Goal: Contribute content: Add original content to the website for others to see

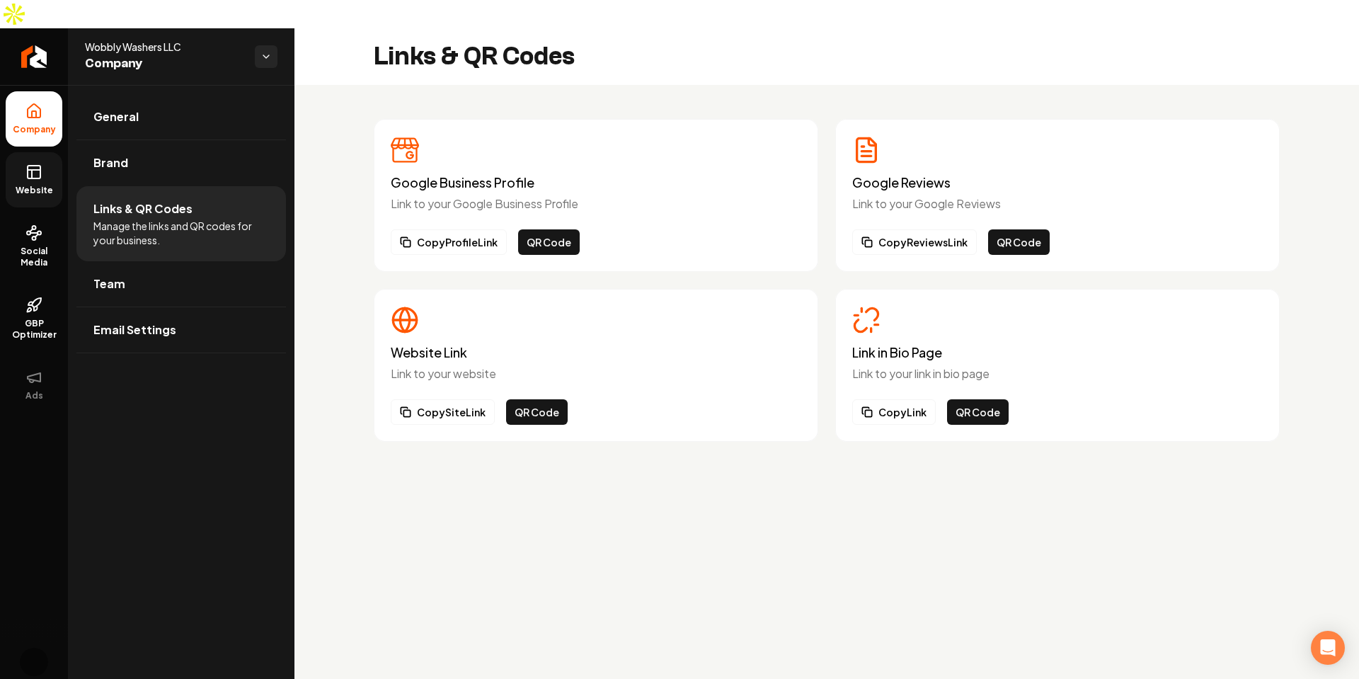
click at [50, 152] on link "Website" at bounding box center [34, 179] width 57 height 55
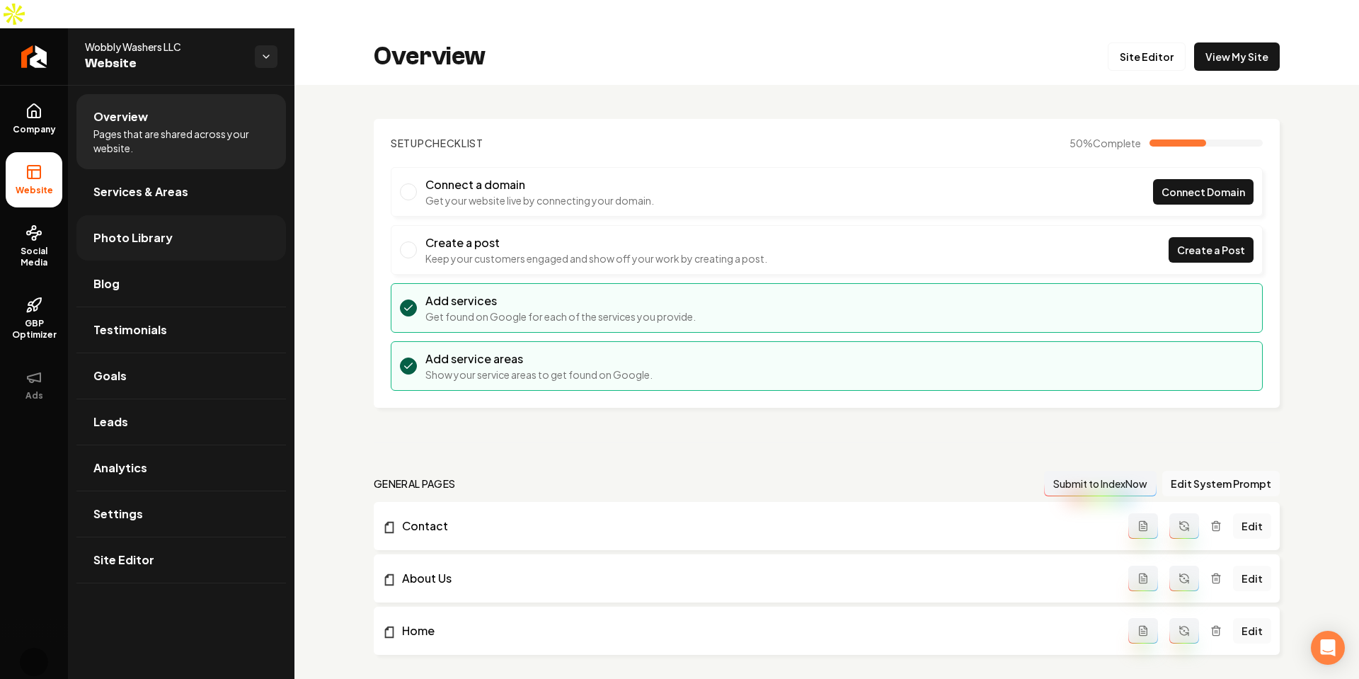
click at [149, 229] on span "Photo Library" at bounding box center [132, 237] width 79 height 17
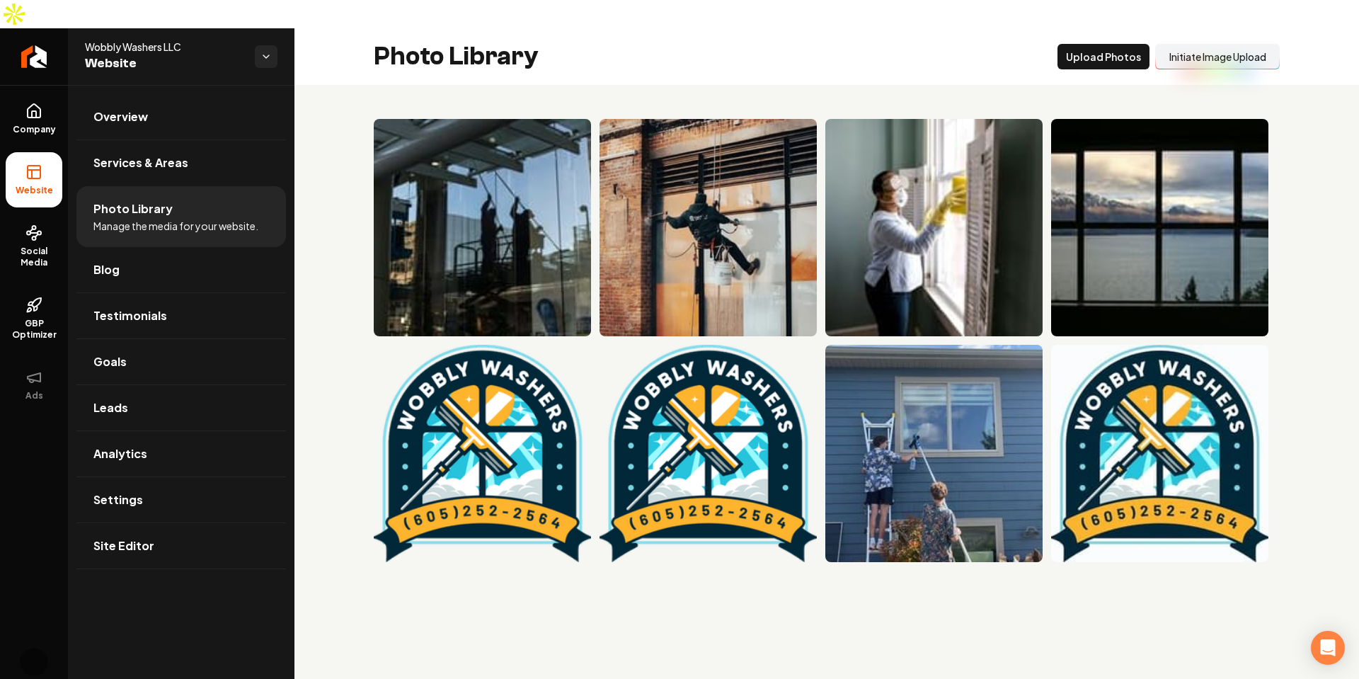
click at [958, 43] on div "Photo Library Upload Photos Initiate Image Upload" at bounding box center [826, 56] width 1065 height 57
click at [1075, 44] on button "Upload Photos" at bounding box center [1104, 56] width 92 height 25
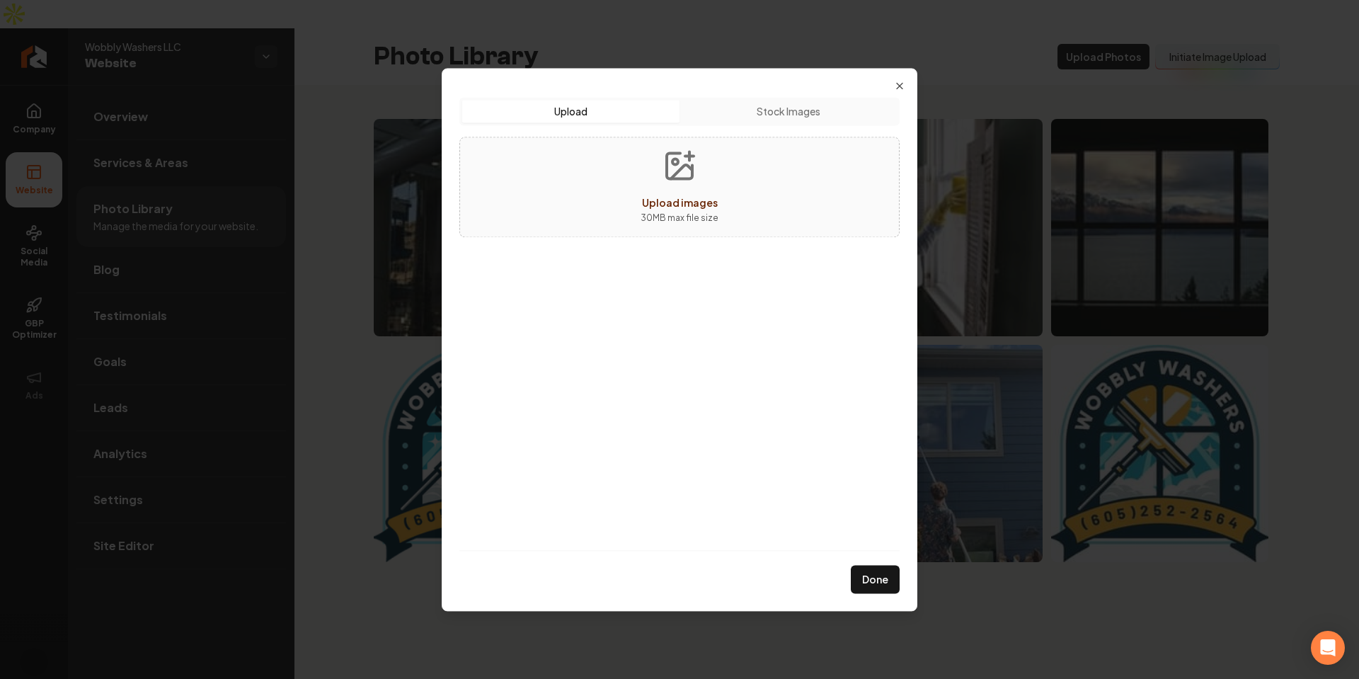
click at [733, 165] on div "Upload images 30 MB max file size" at bounding box center [679, 187] width 440 height 101
type input "**********"
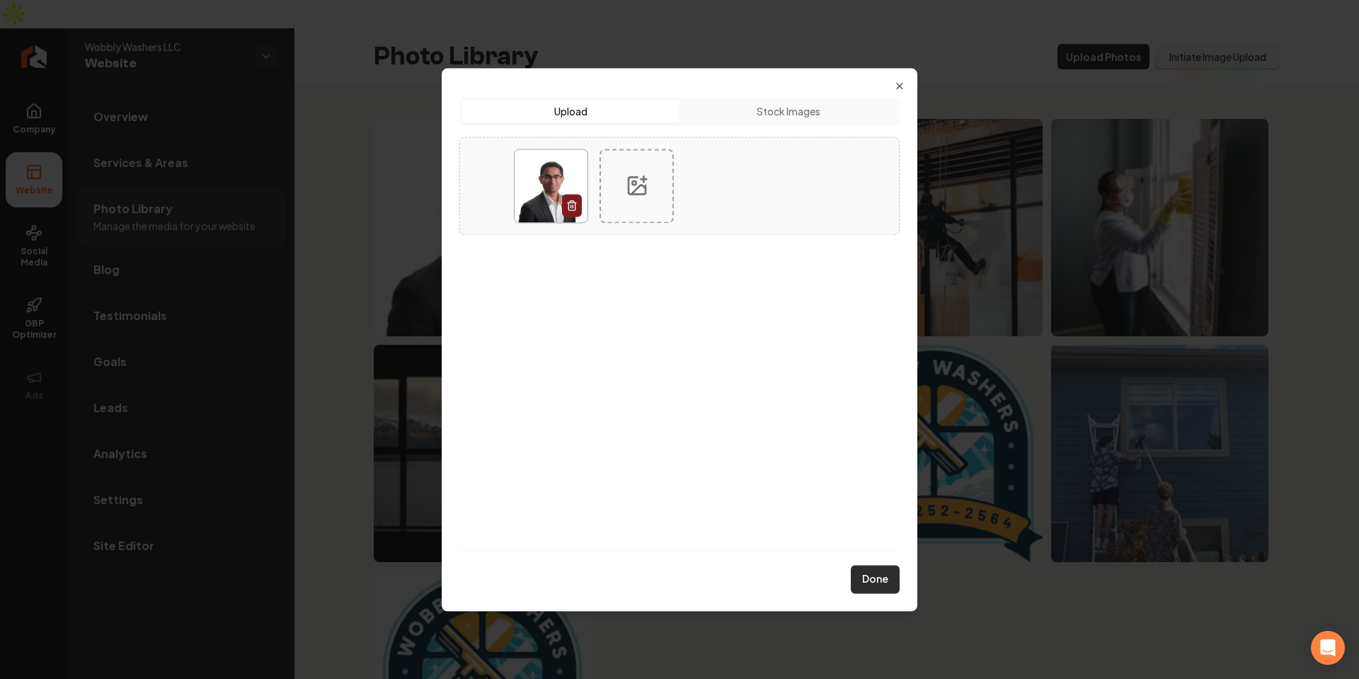
click at [879, 578] on button "Done" at bounding box center [875, 579] width 49 height 28
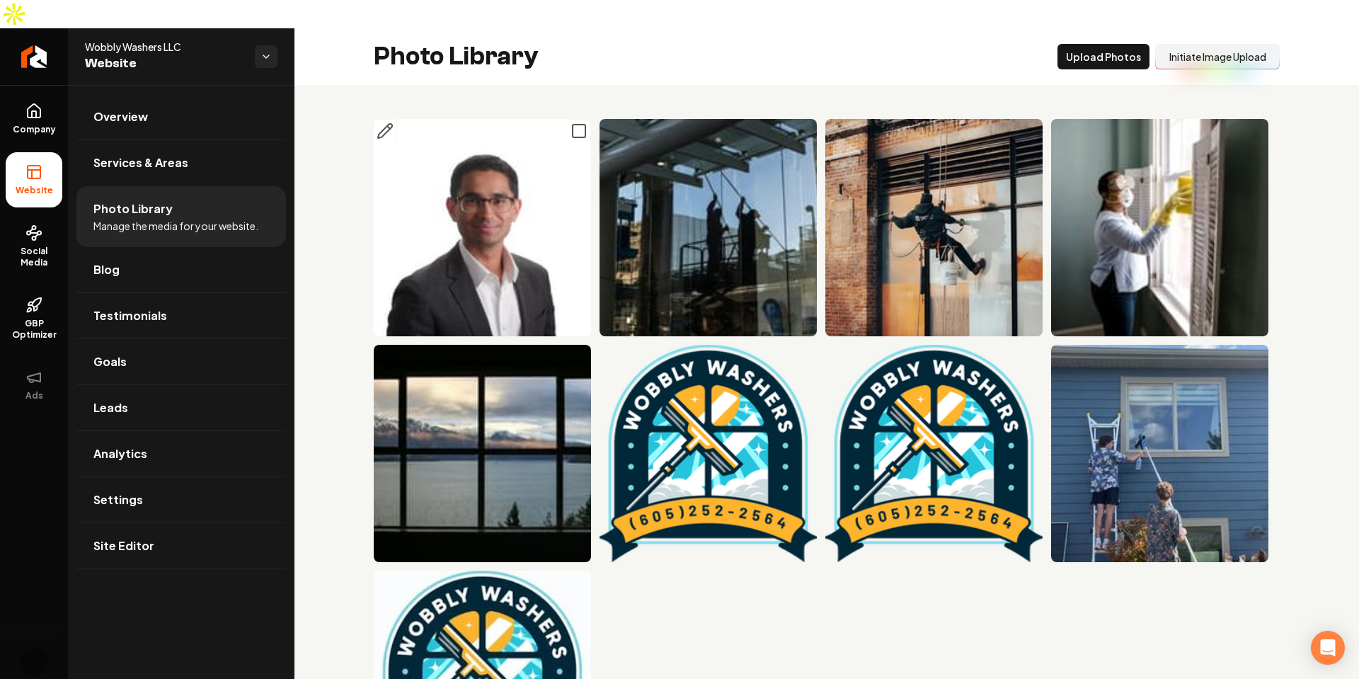
click at [491, 189] on img "Main content area" at bounding box center [482, 227] width 217 height 217
click at [578, 122] on icon "Main content area" at bounding box center [579, 130] width 17 height 17
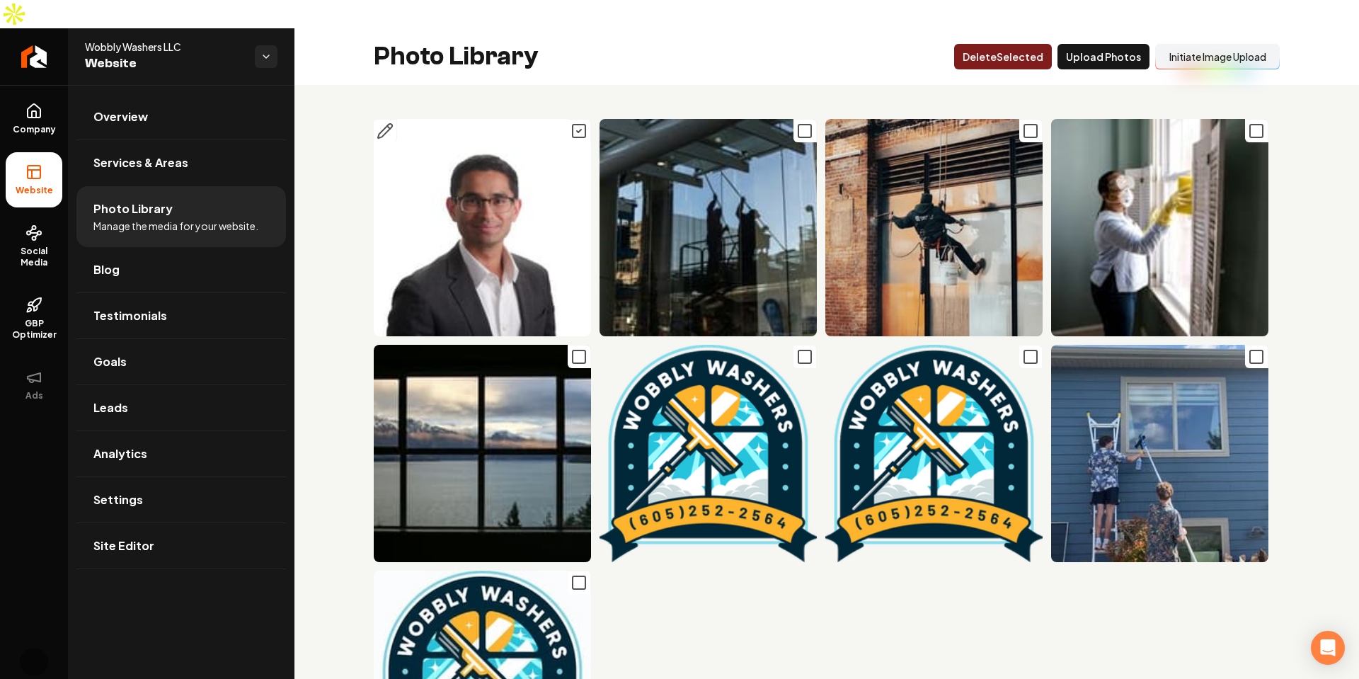
click at [973, 44] on button "Delet e Selected" at bounding box center [1003, 56] width 98 height 25
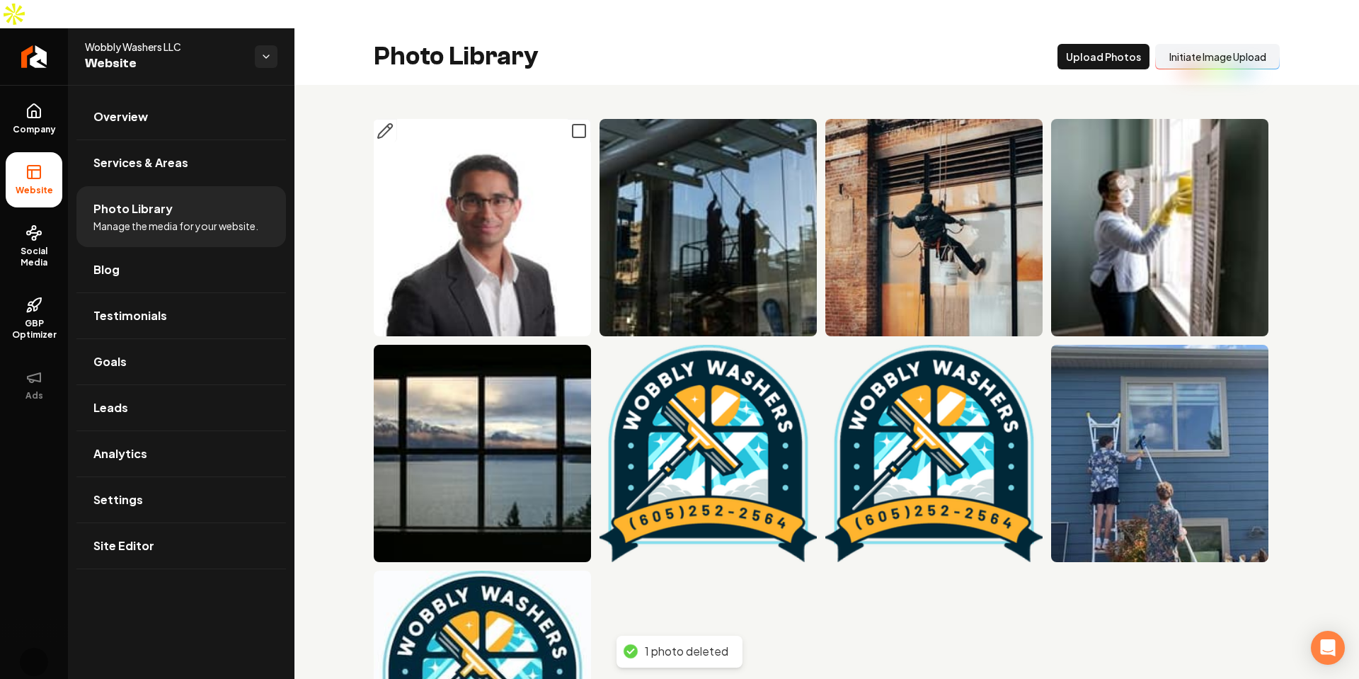
click at [1230, 44] on button "Initiate Image Upload" at bounding box center [1217, 56] width 125 height 25
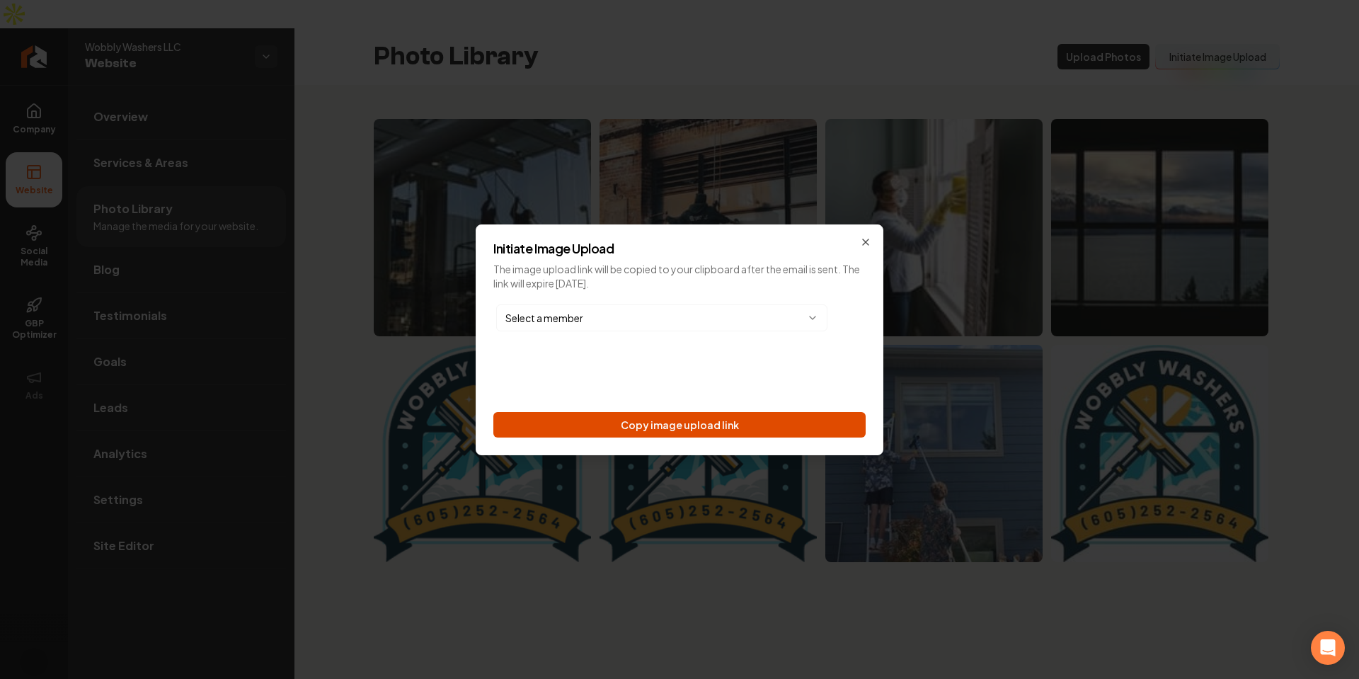
click at [701, 418] on button "Copy image upload link" at bounding box center [679, 424] width 372 height 25
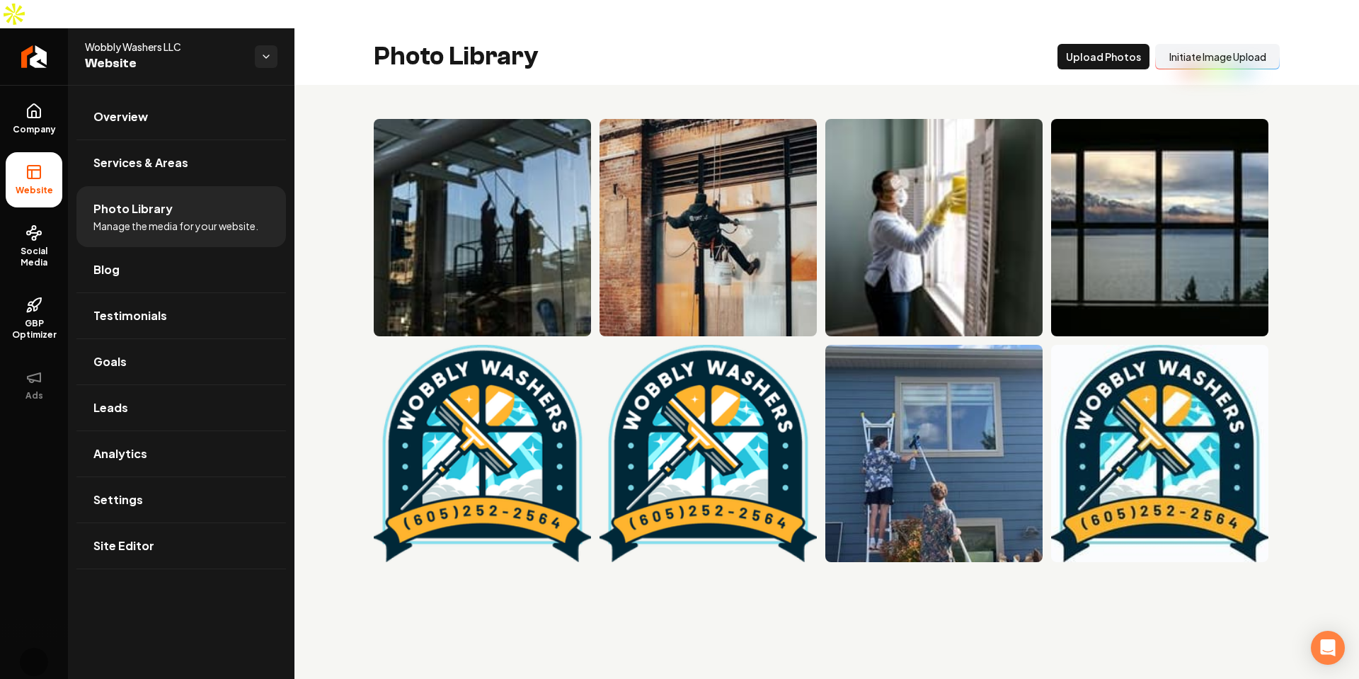
click at [963, 576] on main "Photo Library Upload Photos Initiate Image Upload" at bounding box center [826, 367] width 1065 height 679
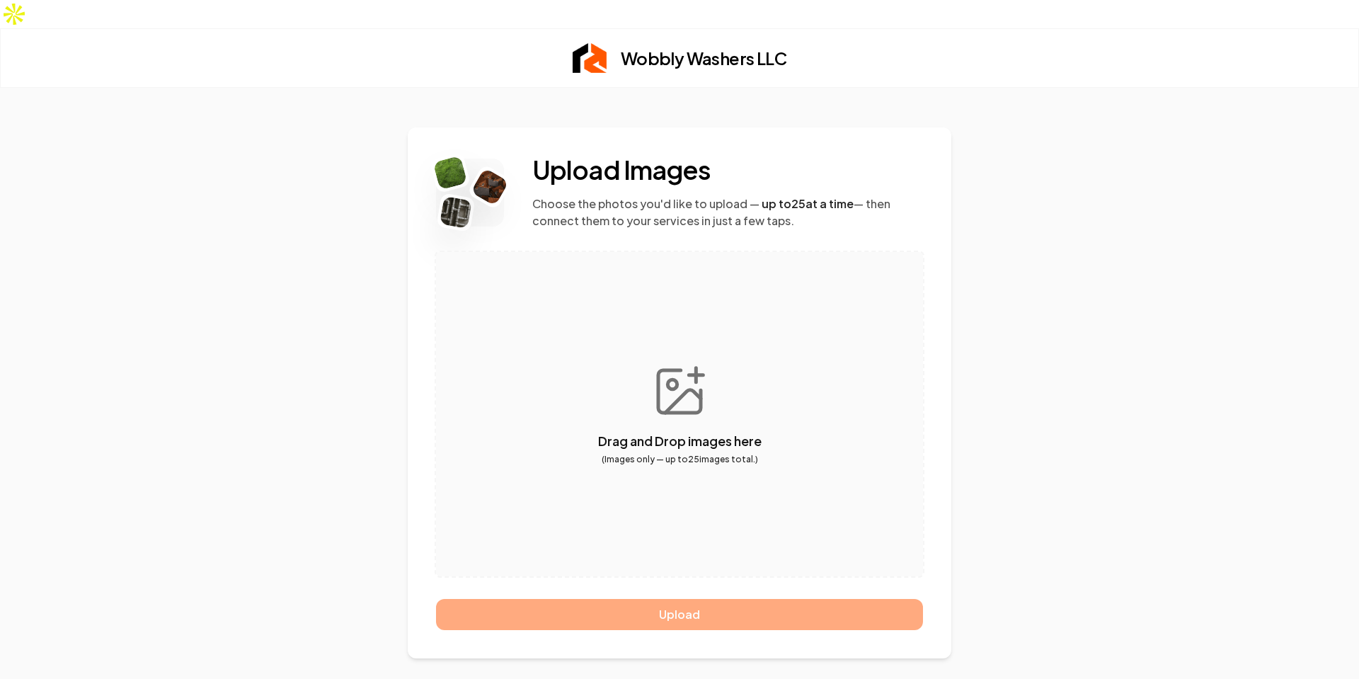
click at [750, 455] on button "button" at bounding box center [679, 414] width 487 height 324
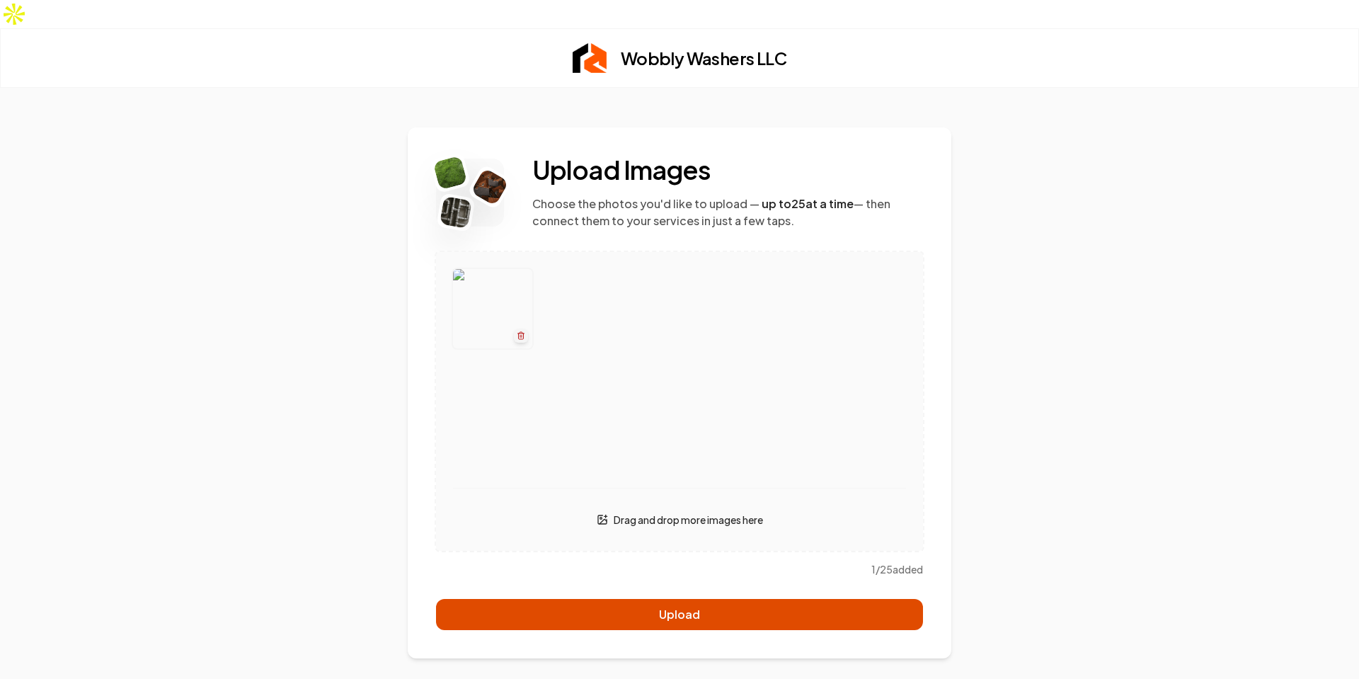
click at [882, 599] on button "Upload" at bounding box center [679, 614] width 487 height 31
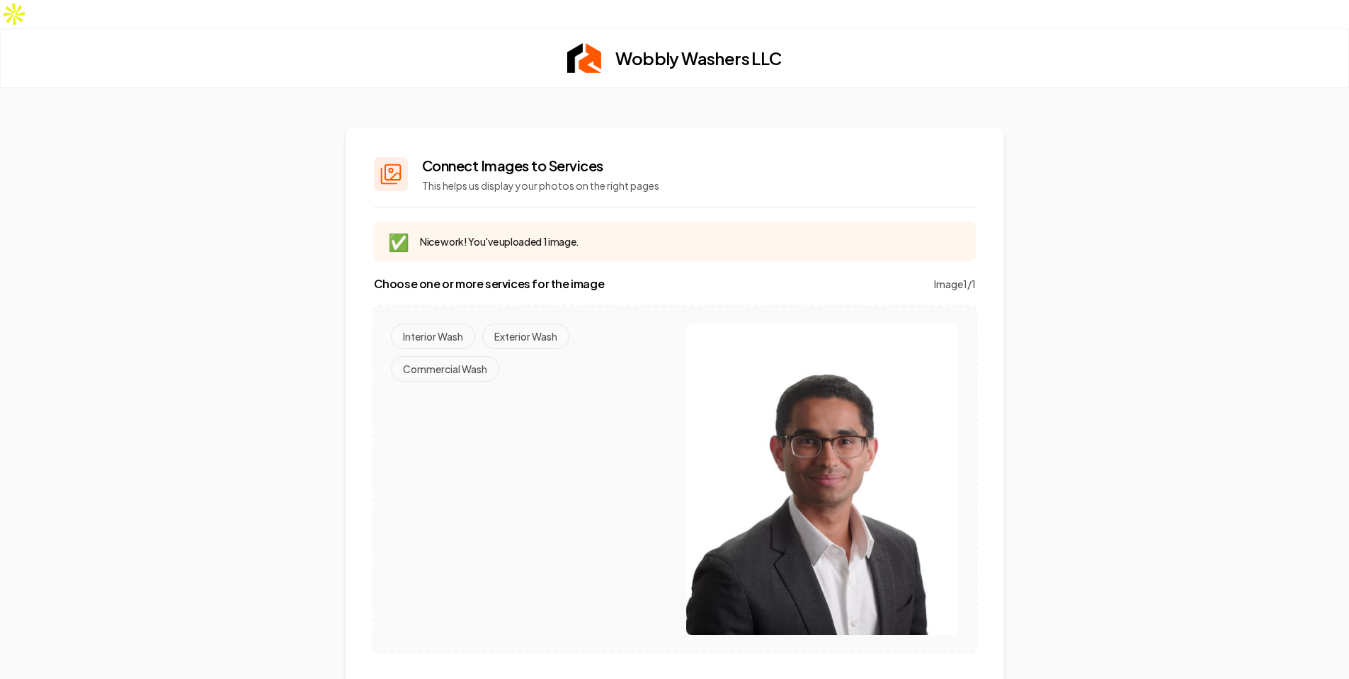
scroll to position [33, 0]
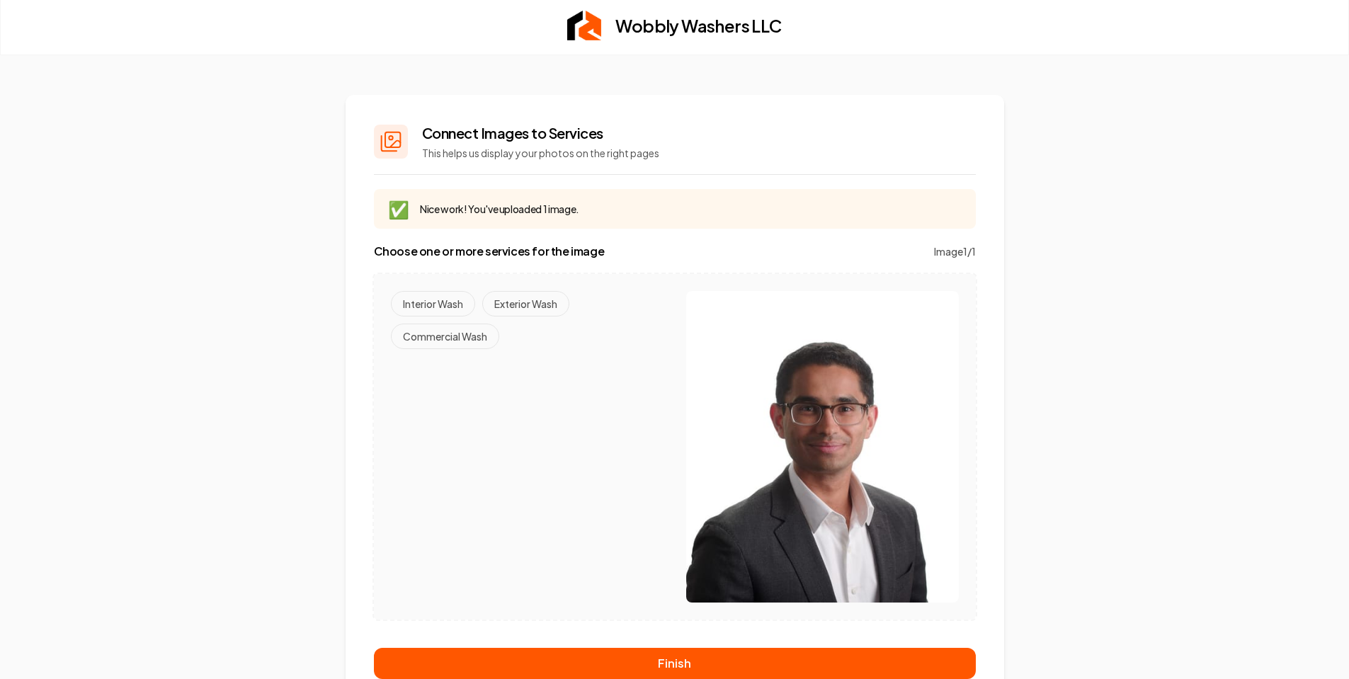
click at [1125, 418] on div "Connect Images to Services This helps us display your photos on the right pages…" at bounding box center [674, 401] width 1349 height 612
click at [562, 291] on button "Exterior Wash" at bounding box center [525, 303] width 87 height 25
click at [435, 291] on button "Interior Wash" at bounding box center [433, 303] width 84 height 25
click at [443, 324] on button "Commercial Wash" at bounding box center [445, 336] width 108 height 25
click at [521, 395] on div "Interior Wash Exterior Wash Commercial Wash" at bounding box center [527, 446] width 273 height 311
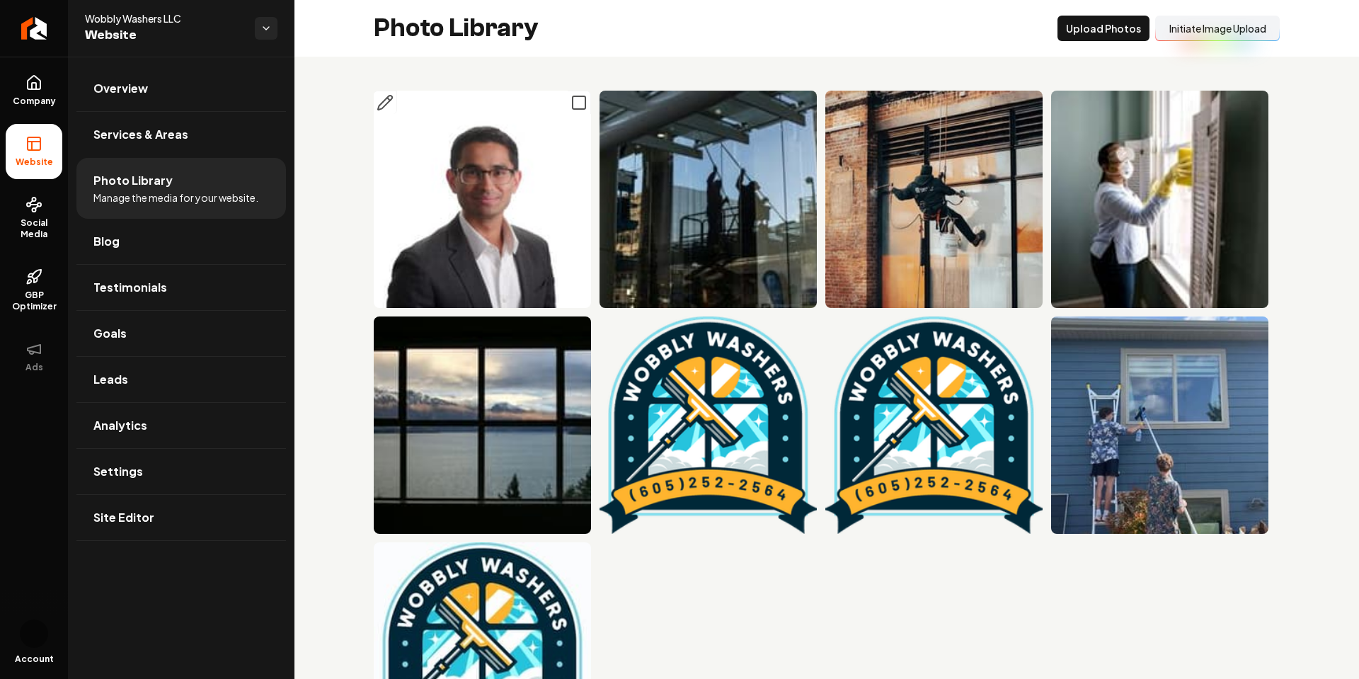
click at [571, 105] on icon "Main content area" at bounding box center [579, 102] width 17 height 17
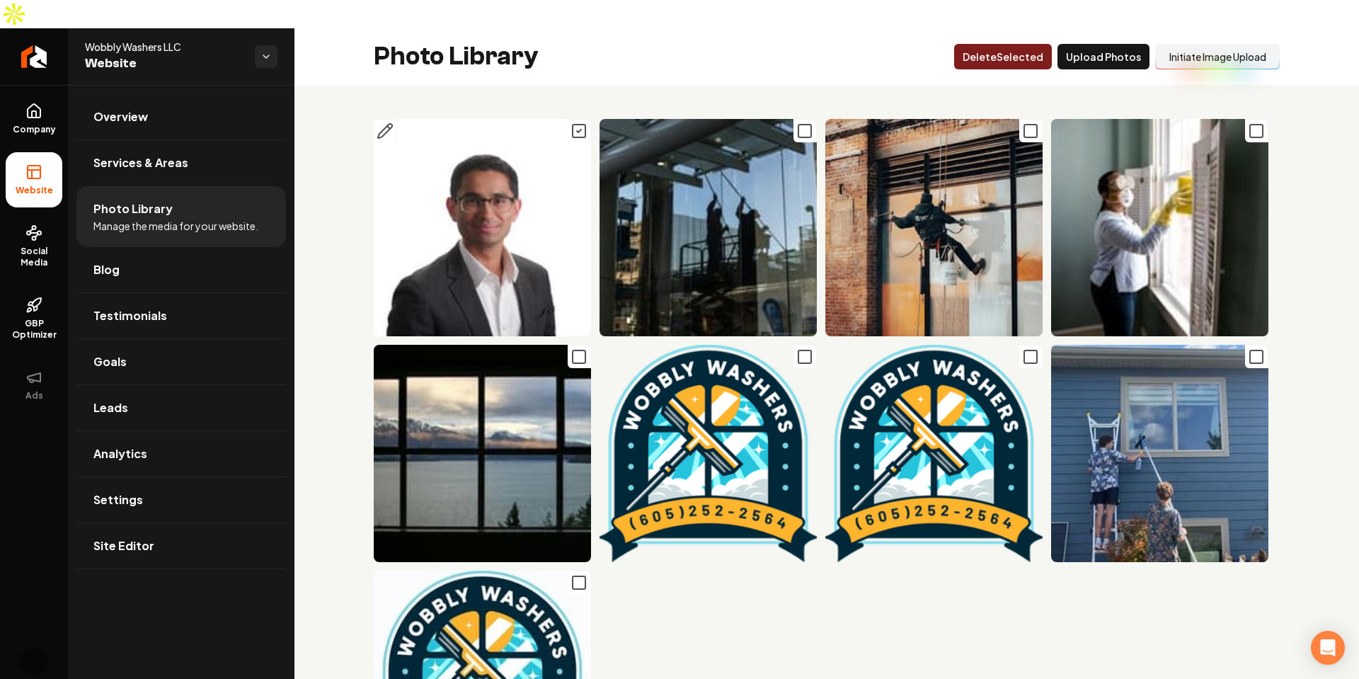
click at [1025, 44] on button "Delet e Selected" at bounding box center [1003, 56] width 98 height 25
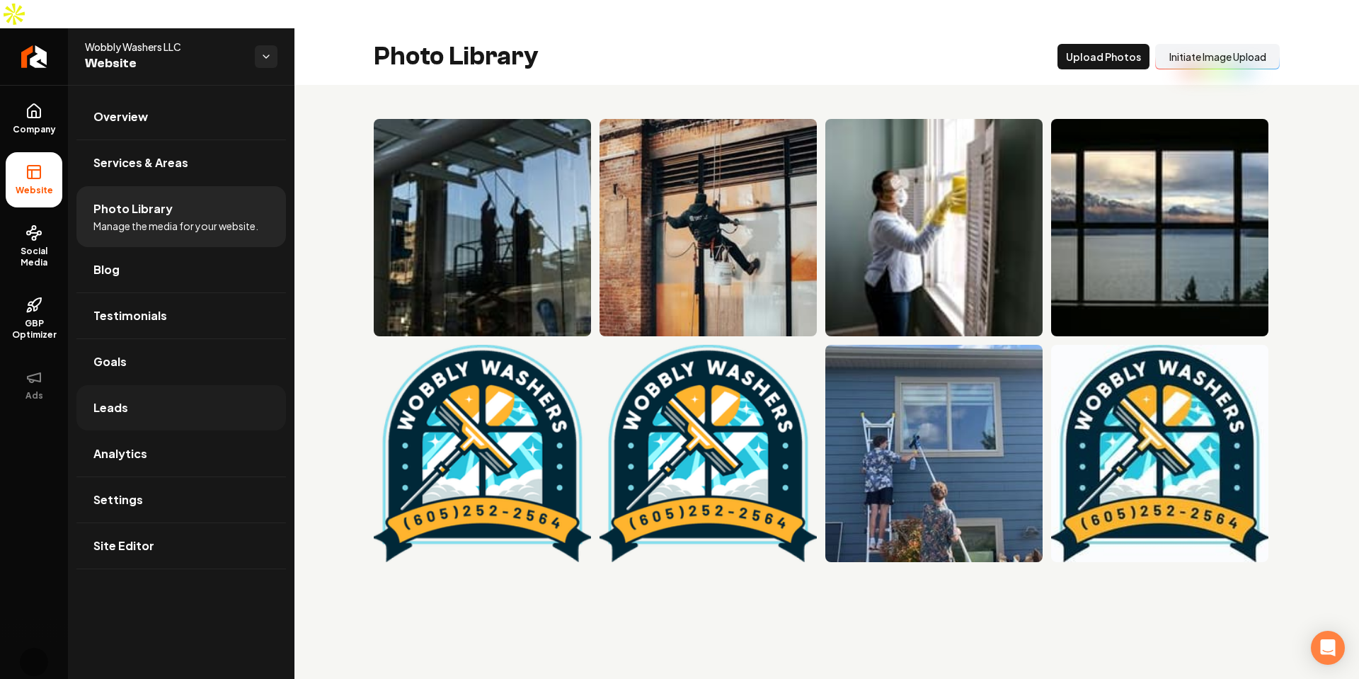
click at [109, 399] on span "Leads" at bounding box center [110, 407] width 35 height 17
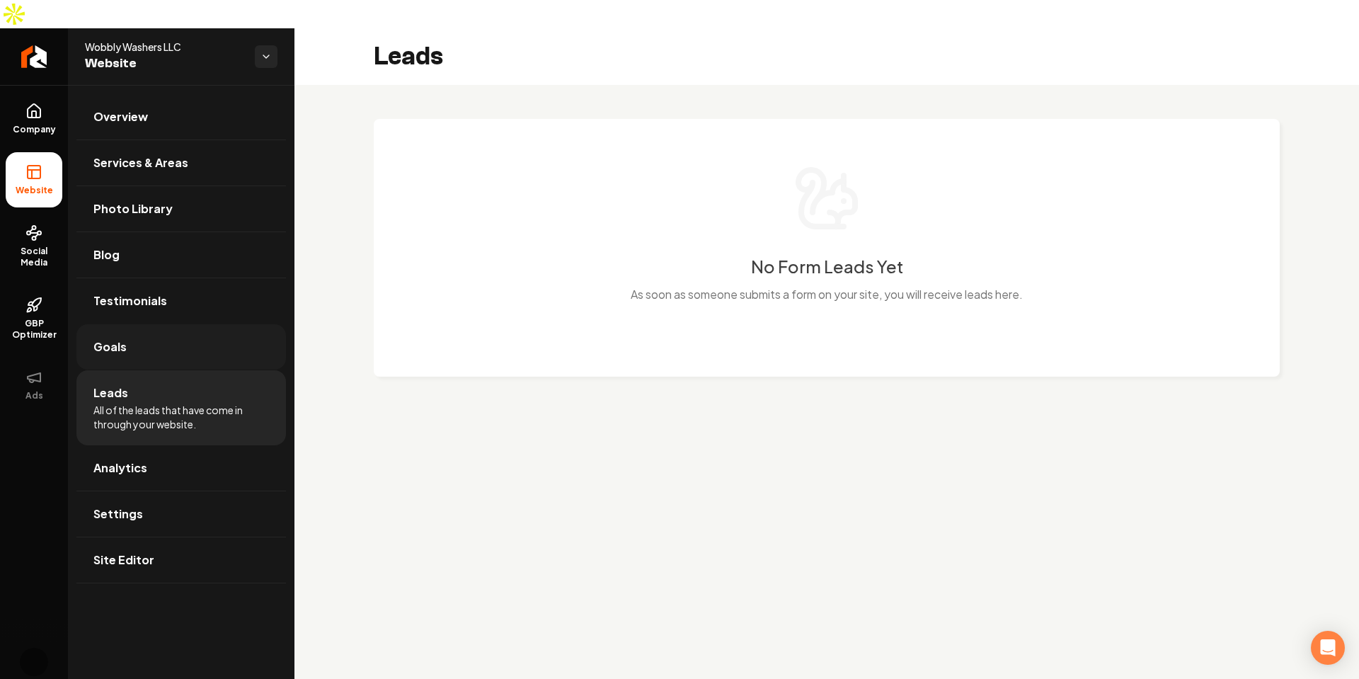
click at [205, 324] on link "Goals" at bounding box center [181, 346] width 210 height 45
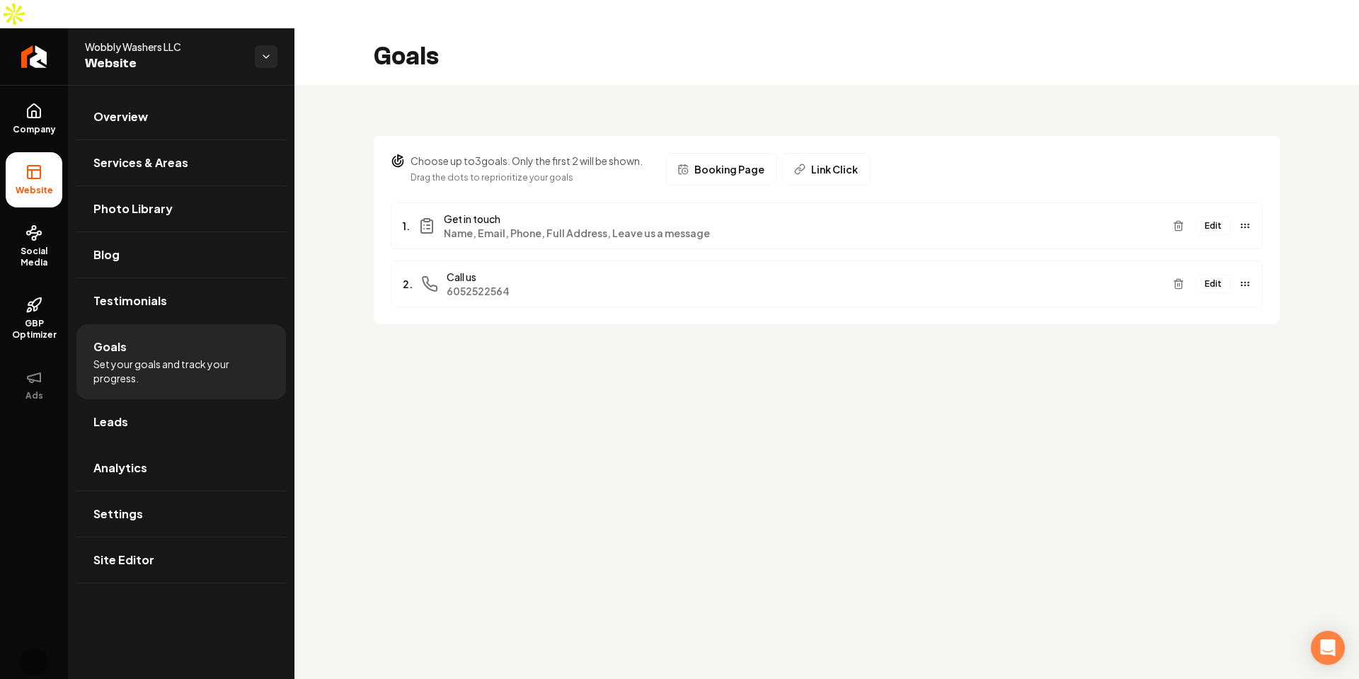
click at [1221, 217] on button "Edit" at bounding box center [1213, 226] width 35 height 18
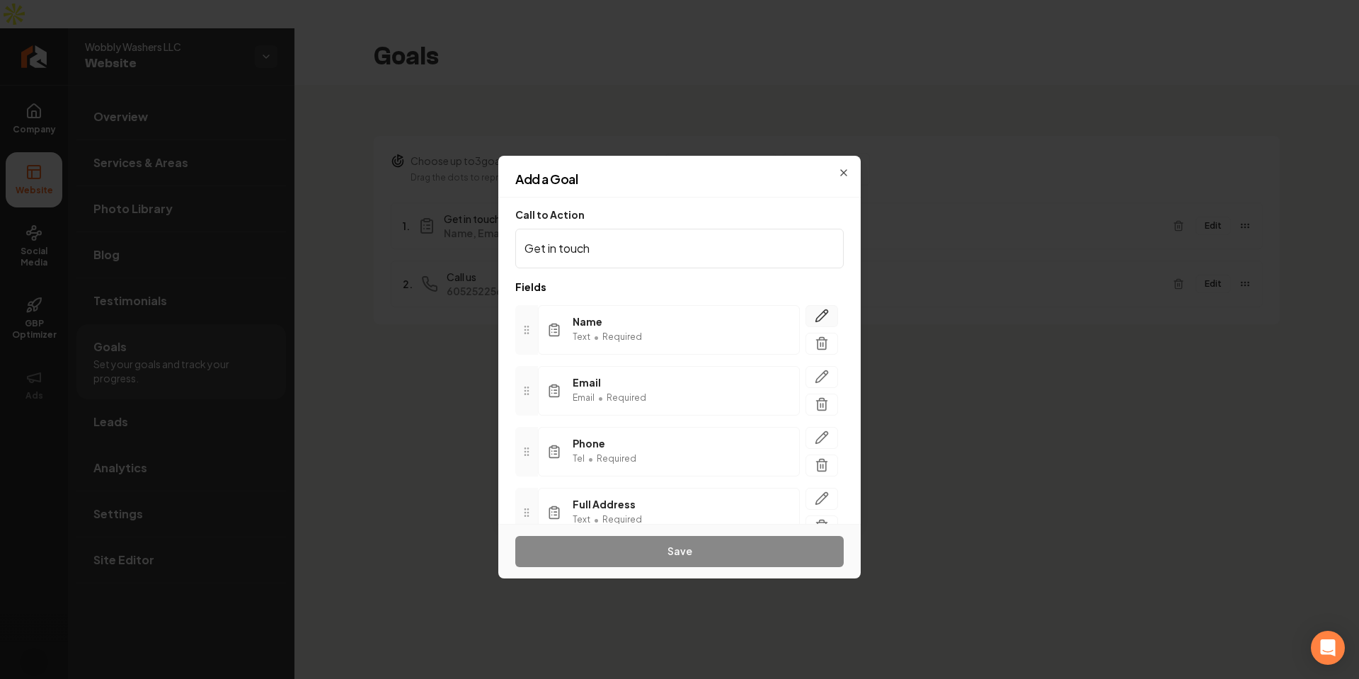
click at [815, 312] on icon "button" at bounding box center [822, 316] width 14 height 14
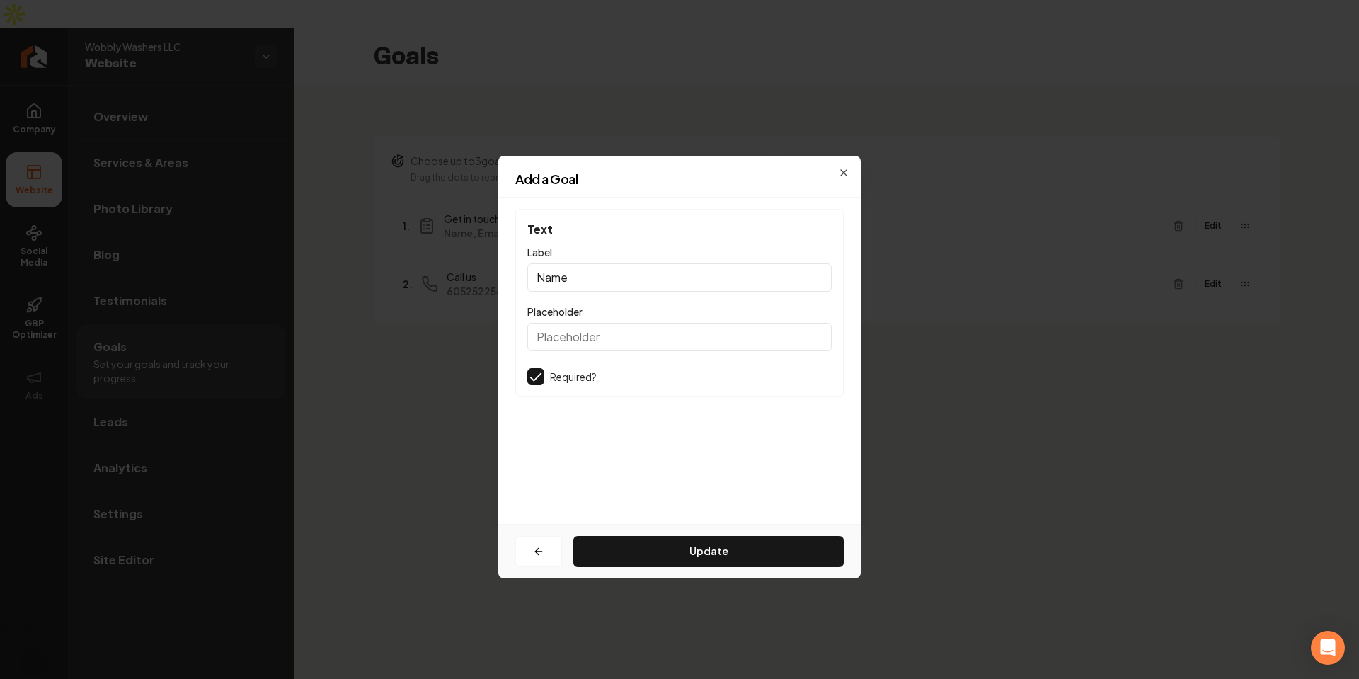
click at [671, 267] on input "Name" at bounding box center [679, 277] width 304 height 28
type input "Name asdfasdfasdfasdf"
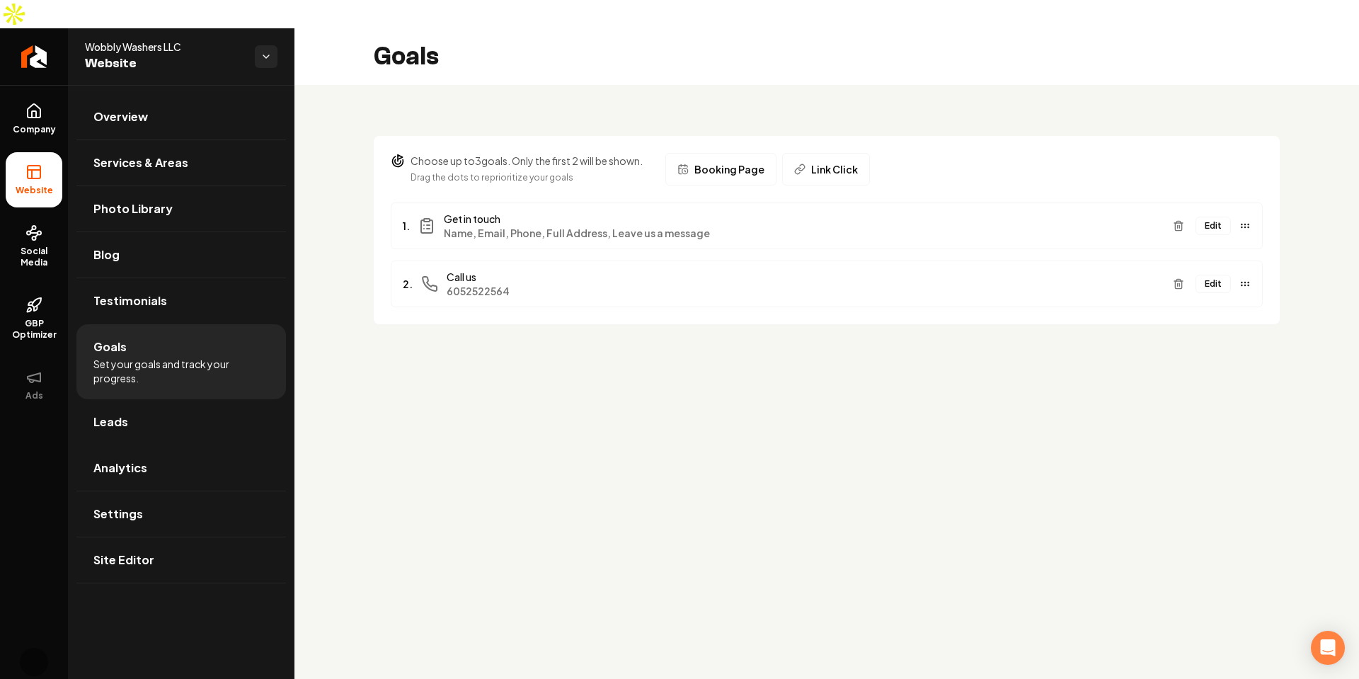
click at [1210, 217] on button "Edit" at bounding box center [1213, 226] width 35 height 18
